Goal: Navigation & Orientation: Find specific page/section

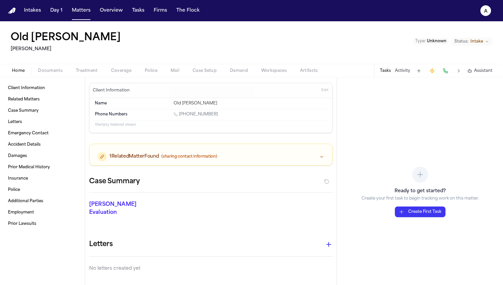
click at [143, 156] on span "1 Related Matter Found" at bounding box center [134, 156] width 49 height 7
click at [81, 14] on button "Matters" at bounding box center [81, 11] width 24 height 12
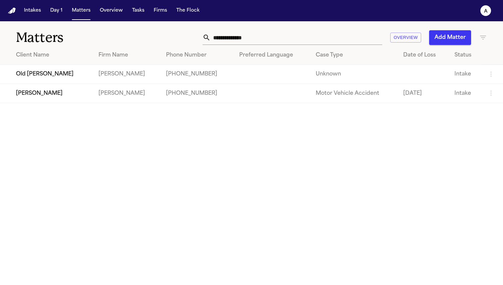
click at [42, 100] on td "[PERSON_NAME]" at bounding box center [46, 93] width 93 height 19
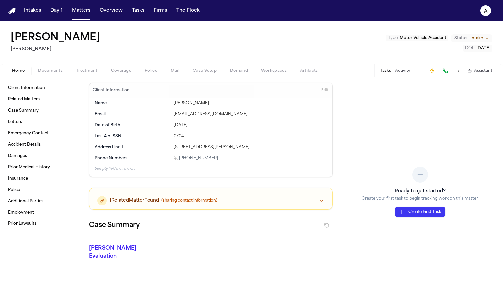
click at [167, 206] on div "1 Related Matter Found (sharing contact information)" at bounding box center [211, 198] width 243 height 21
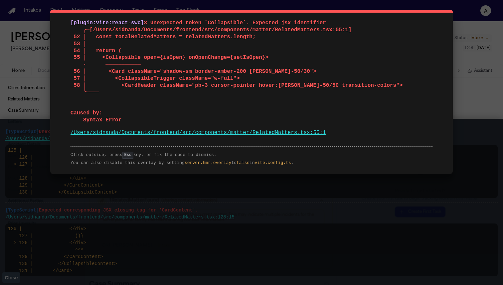
click at [225, 20] on span "× Unexpected token `Collapsible`. Expected jsx identifier ╭─[/Users/sidnanda/Do…" at bounding box center [237, 71] width 333 height 103
drag, startPoint x: 349, startPoint y: 22, endPoint x: 138, endPoint y: 23, distance: 211.0
click at [138, 23] on pre "[plugin:vite:react-swc] × Unexpected token `Collapsible`. Expected jsx identifi…" at bounding box center [252, 72] width 362 height 104
drag, startPoint x: 286, startPoint y: 61, endPoint x: 150, endPoint y: 24, distance: 140.2
click at [150, 24] on pre "[plugin:vite:react-swc] × Unexpected token `Collapsible`. Expected jsx identifi…" at bounding box center [252, 72] width 362 height 104
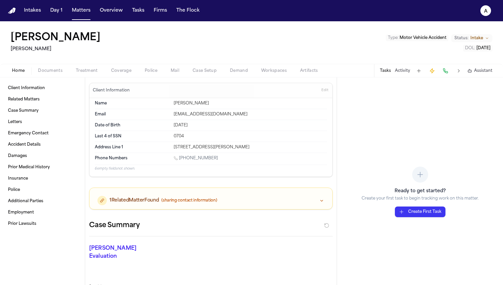
click at [252, 204] on div "1 Related Matter Found (sharing contact information)" at bounding box center [211, 200] width 227 height 9
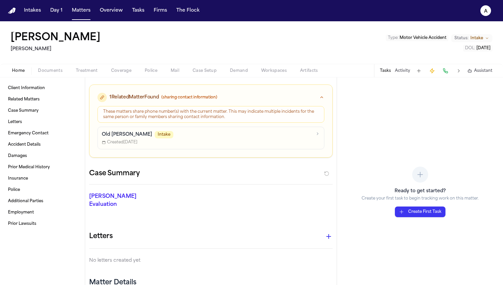
scroll to position [101, 0]
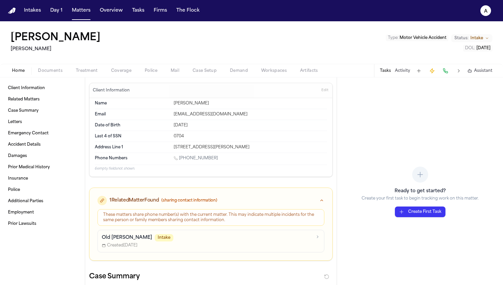
click at [29, 4] on nav "Intakes Day 1 Matters Overview Tasks Firms The Flock a" at bounding box center [251, 10] width 503 height 21
click at [32, 12] on button "Intakes" at bounding box center [32, 11] width 22 height 12
